Goal: Information Seeking & Learning: Learn about a topic

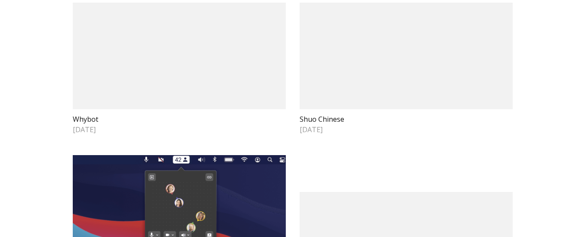
scroll to position [72, 0]
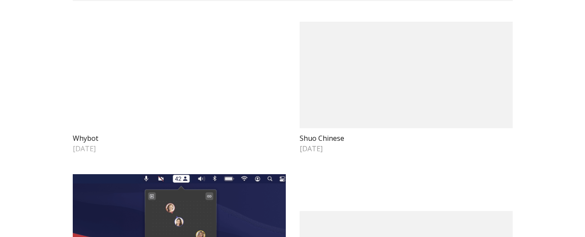
click at [208, 93] on video at bounding box center [179, 75] width 213 height 107
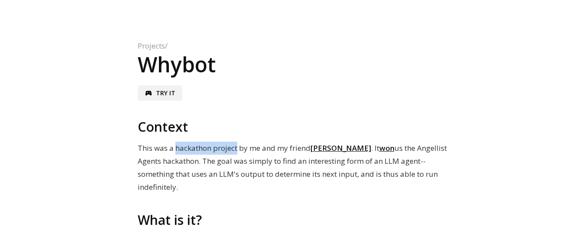
drag, startPoint x: 175, startPoint y: 147, endPoint x: 236, endPoint y: 151, distance: 61.2
click at [236, 151] on p "This was a hackathon project by me and my friend Vish Rajiv . It won us the Ang…" at bounding box center [293, 168] width 310 height 52
copy p "hackathon project"
click at [381, 106] on div "Projects / Whybot sports_esports Try it Context This was a hackathon project by…" at bounding box center [292, 204] width 585 height 325
